Goal: Information Seeking & Learning: Learn about a topic

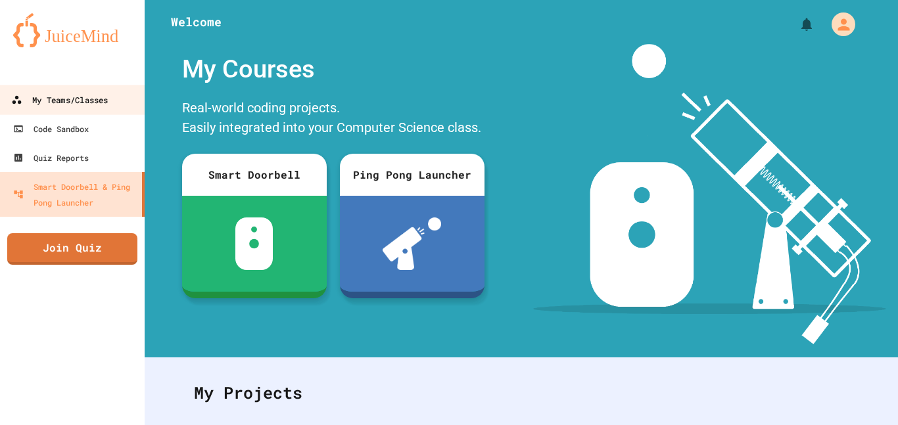
click at [78, 106] on div "My Teams/Classes" at bounding box center [59, 100] width 97 height 16
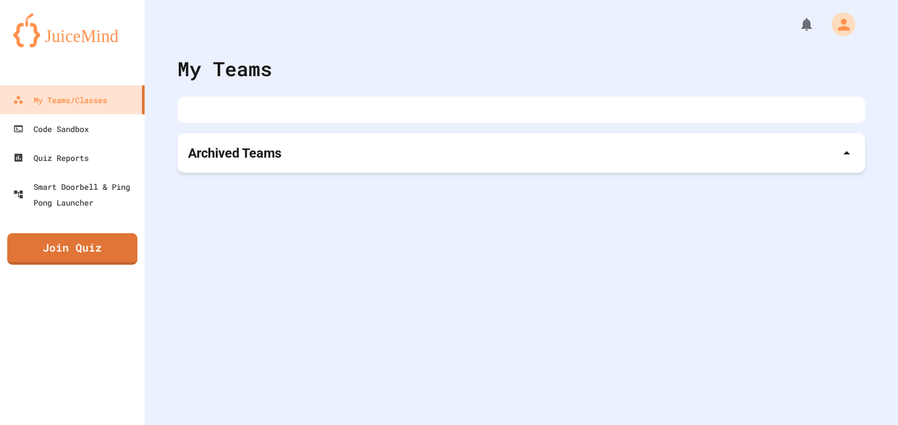
click at [356, 149] on div "Archived Teams" at bounding box center [521, 153] width 667 height 18
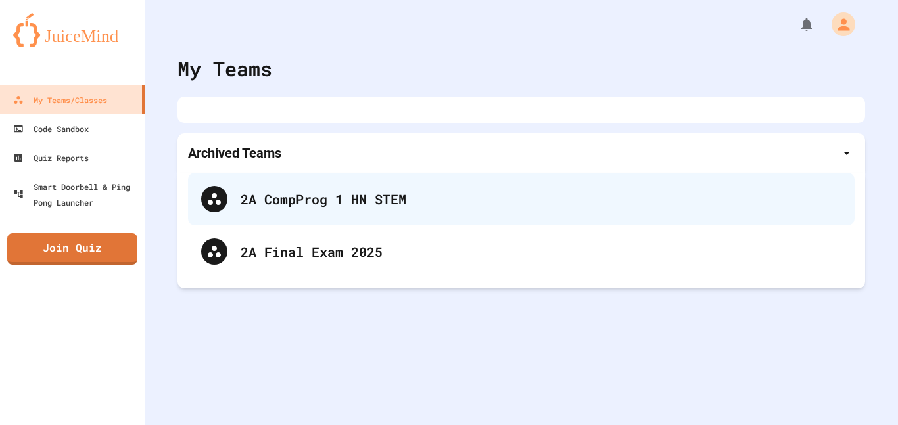
click at [324, 210] on div "2A CompProg 1 HN STEM" at bounding box center [521, 199] width 667 height 53
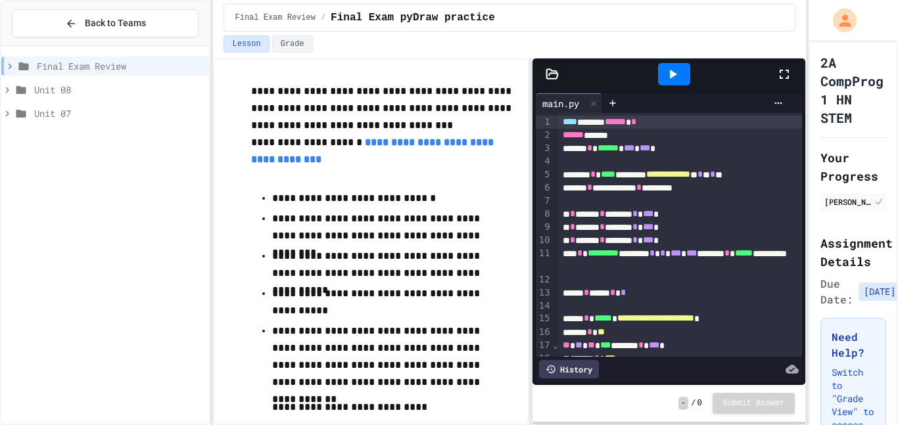
click at [130, 91] on span "Unit 08" at bounding box center [119, 90] width 170 height 14
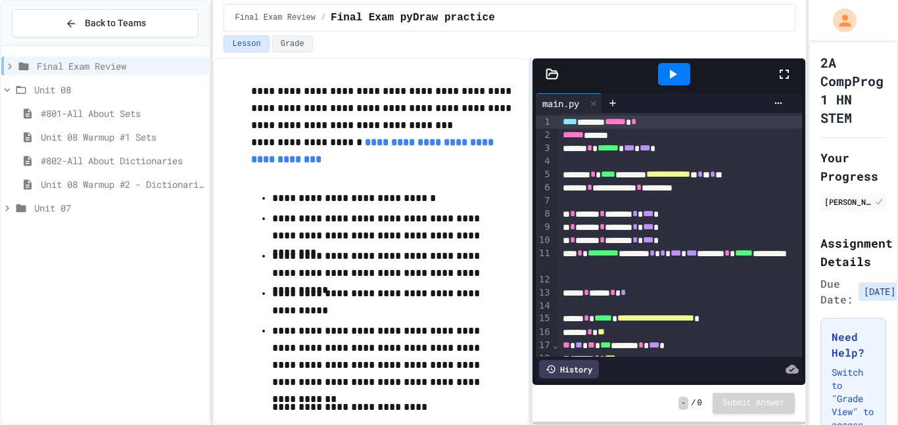
click at [103, 74] on div "Final Exam Review" at bounding box center [105, 66] width 208 height 19
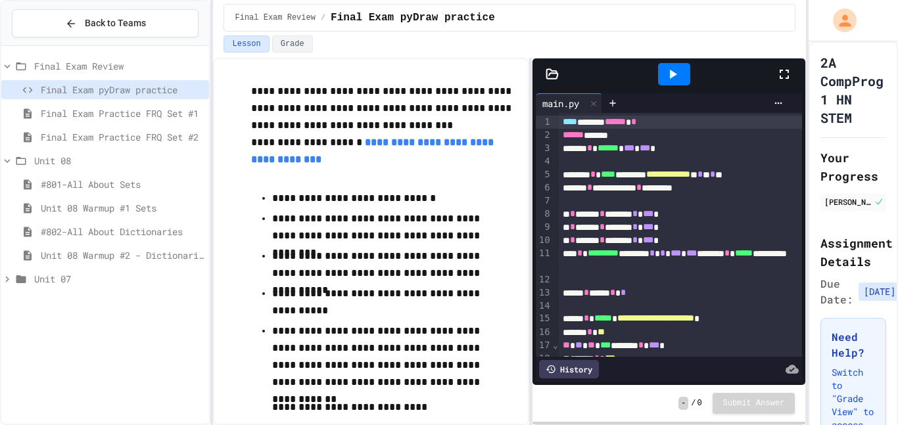
click at [62, 286] on div "Unit 07" at bounding box center [105, 279] width 208 height 19
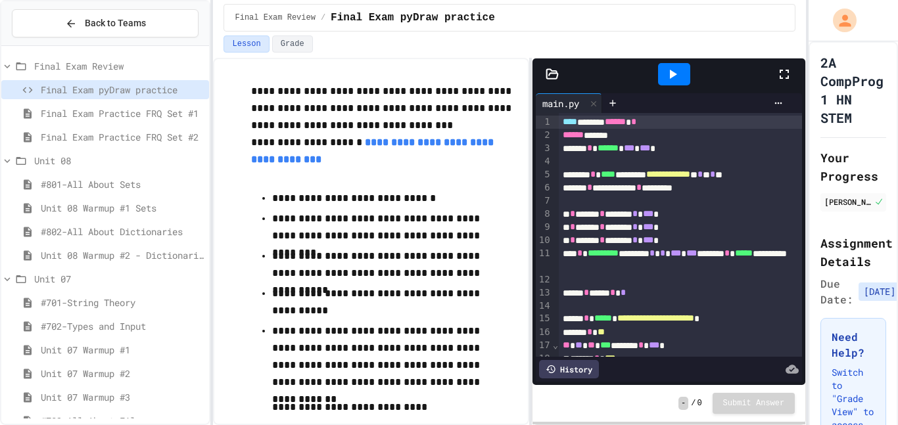
click at [83, 310] on div "#701-String Theory" at bounding box center [105, 302] width 208 height 19
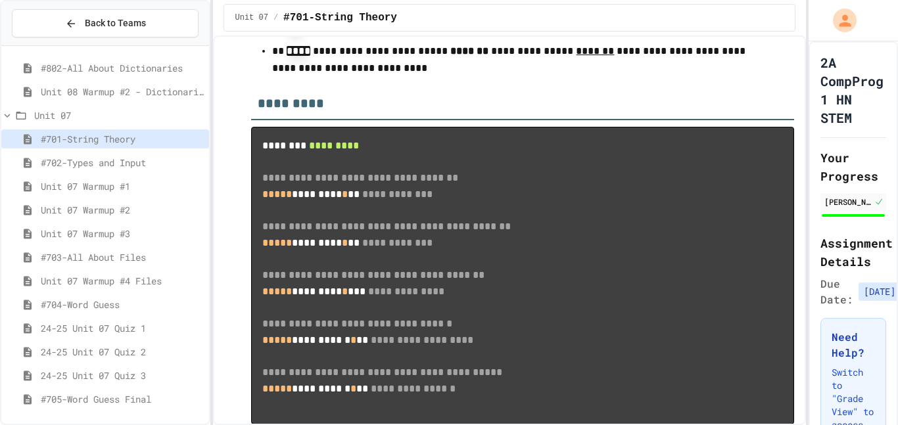
scroll to position [467, 0]
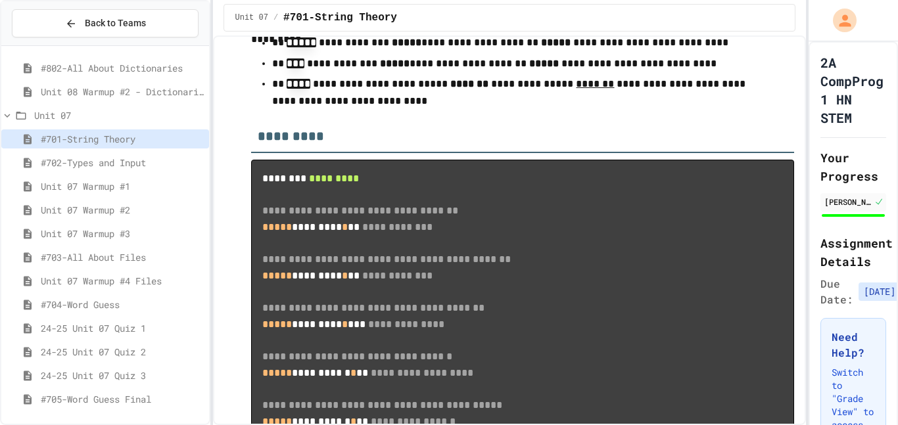
click at [85, 154] on div "#702-Types and Input" at bounding box center [105, 162] width 208 height 19
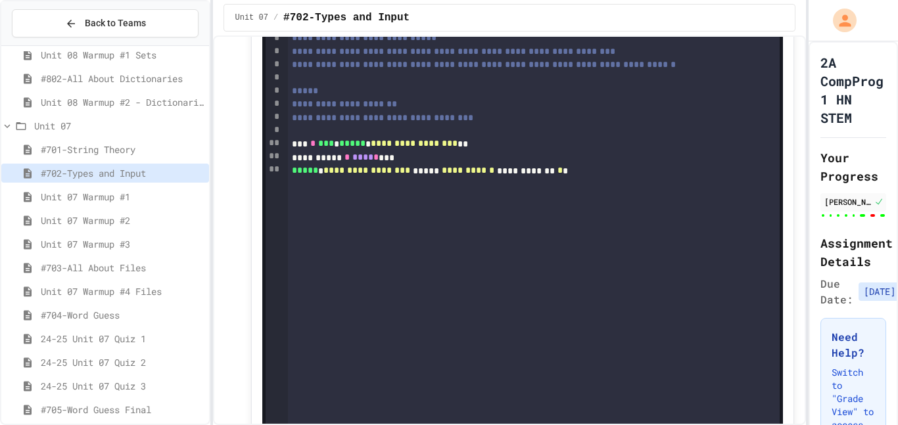
scroll to position [4410, 0]
